Goal: Browse casually

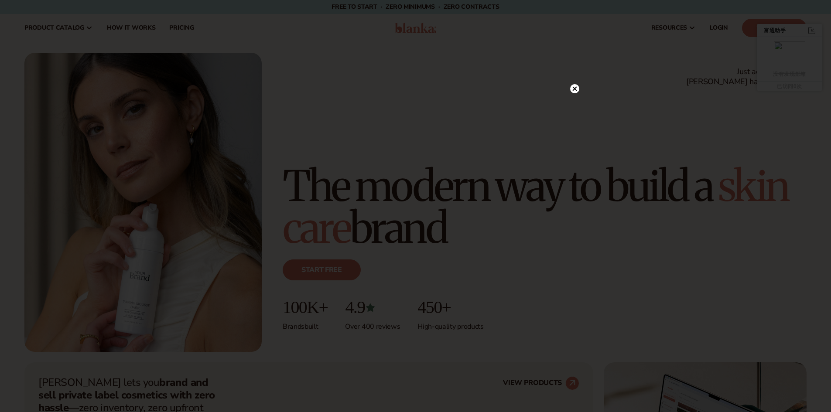
click at [576, 88] on icon at bounding box center [574, 89] width 4 height 4
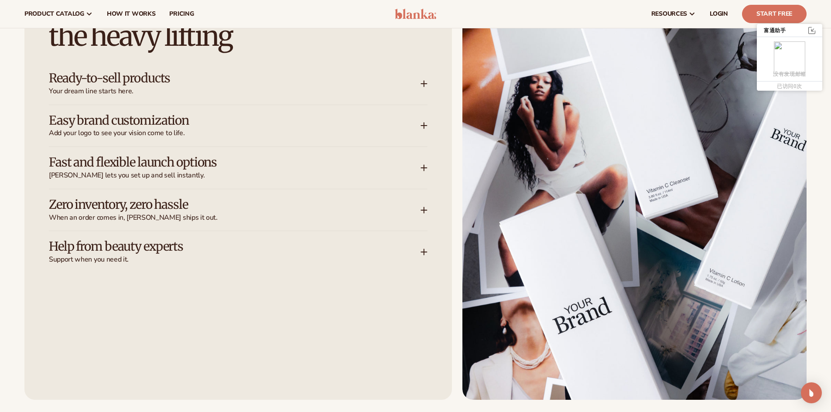
scroll to position [1004, 0]
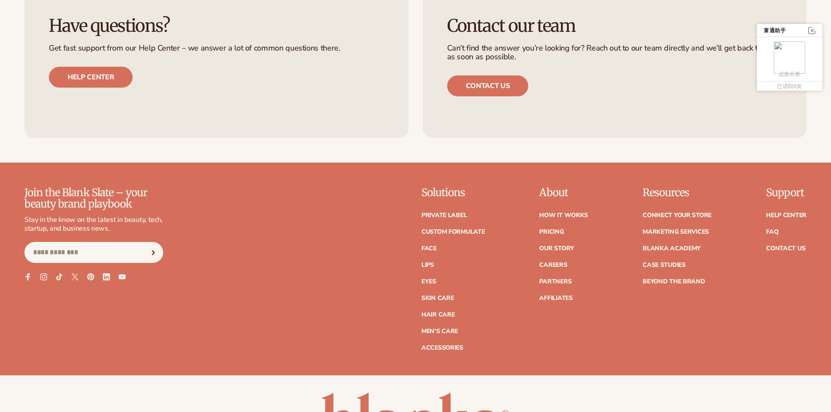
scroll to position [3975, 0]
